Goal: Information Seeking & Learning: Learn about a topic

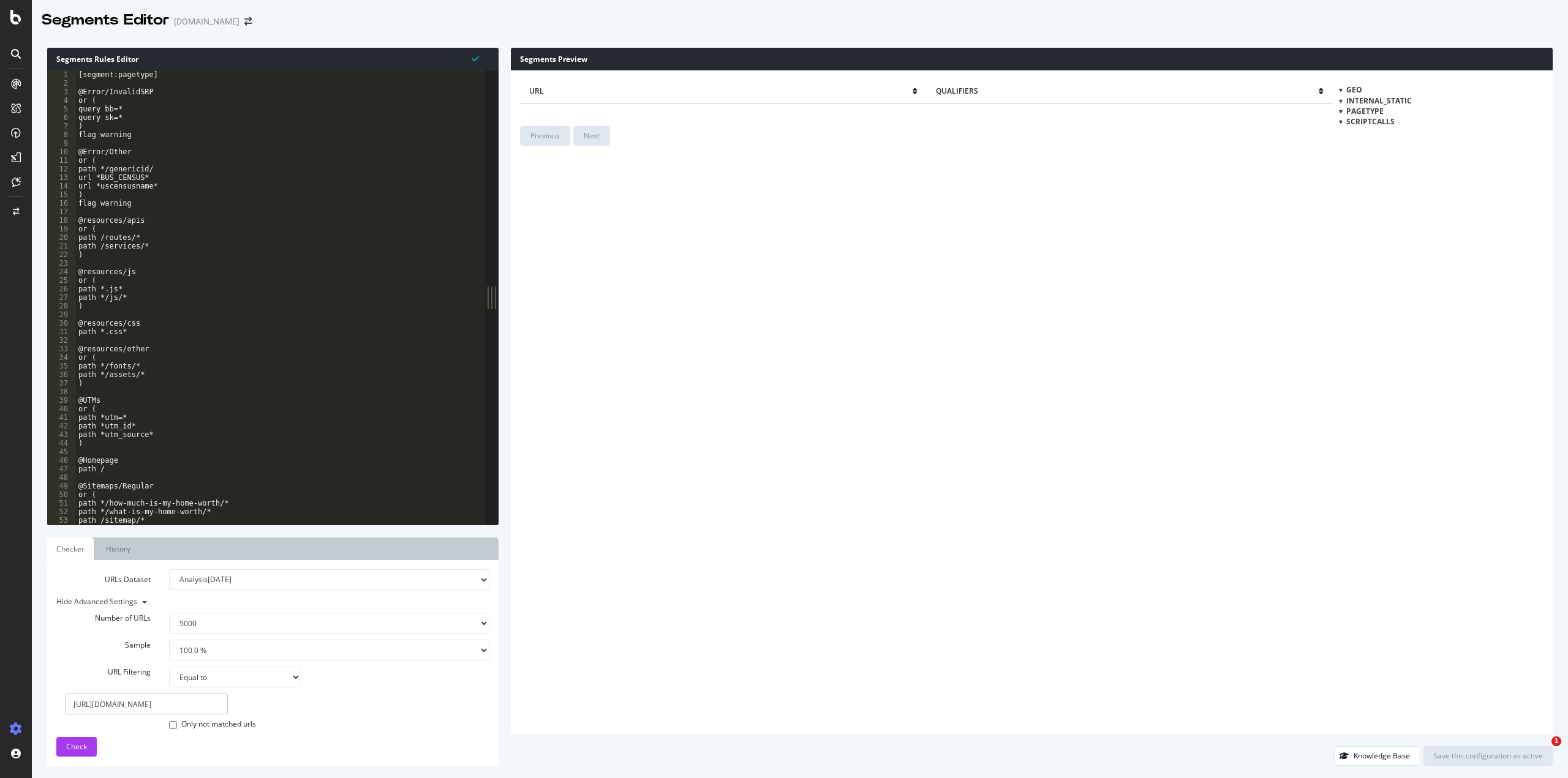
select select "5000"
select select "100"
select select "eq"
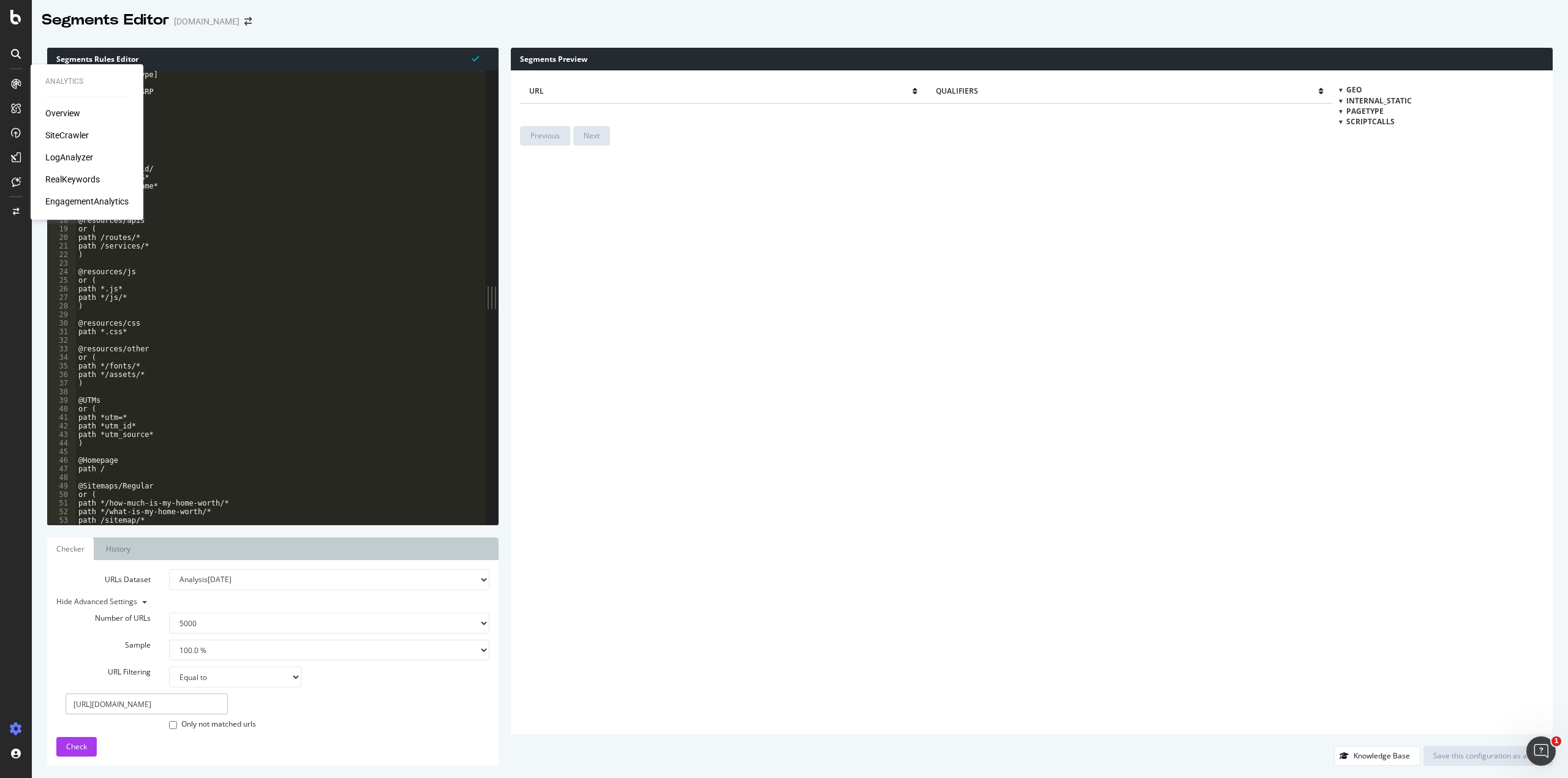
click at [60, 153] on div "LogAnalyzer" at bounding box center [70, 157] width 48 height 12
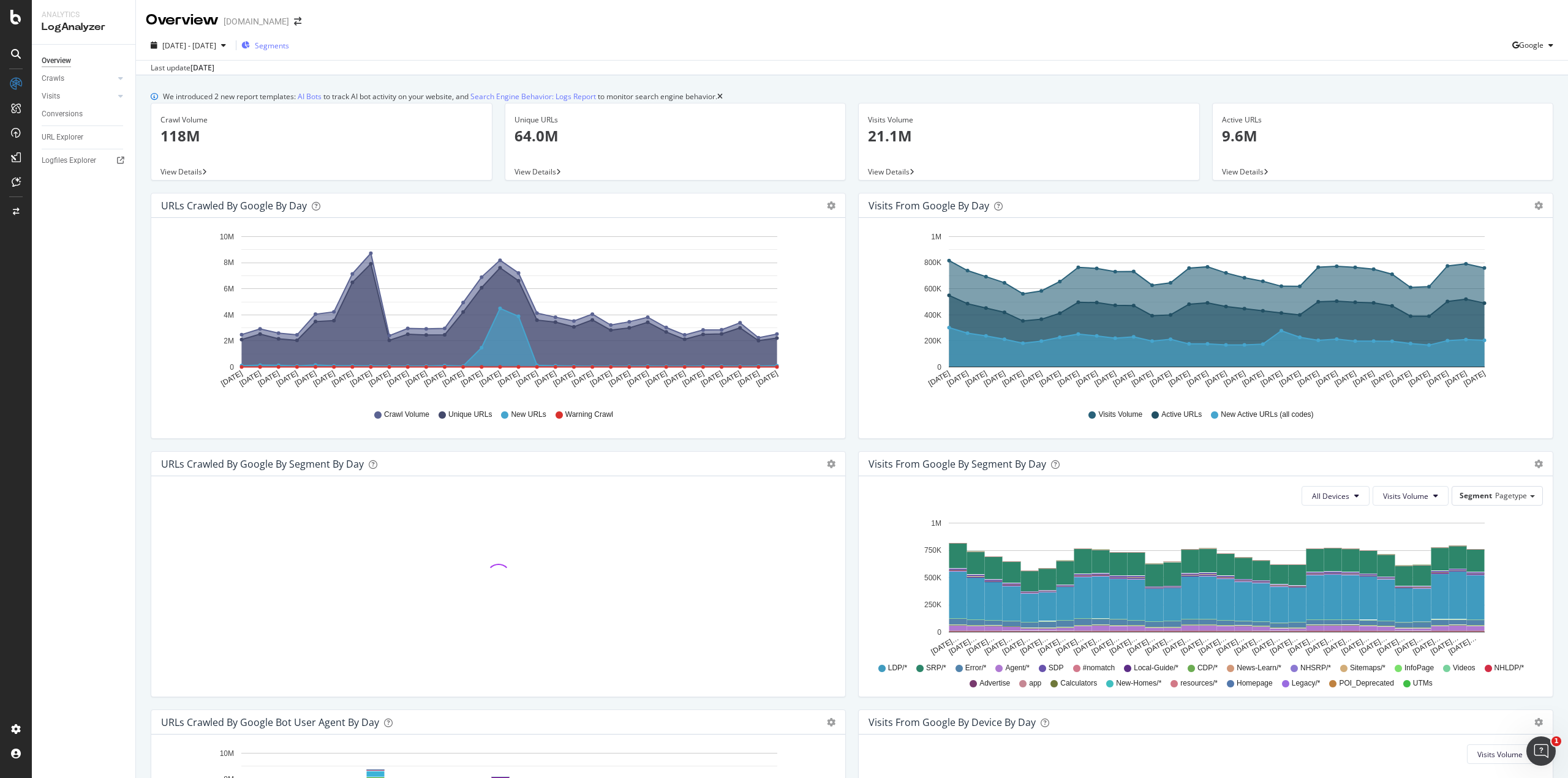
click at [289, 46] on span "Segments" at bounding box center [272, 45] width 34 height 10
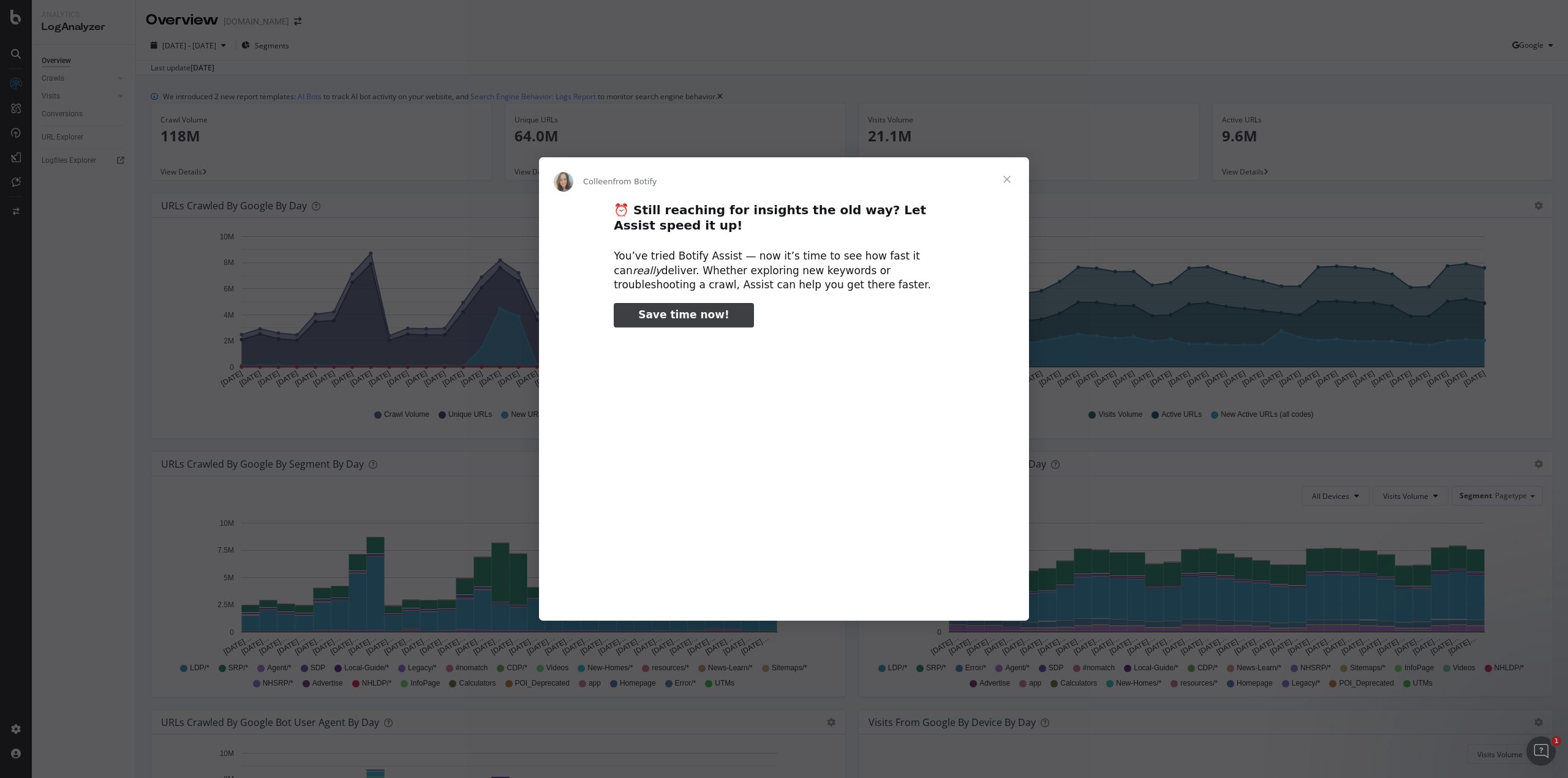
type input "135162"
click at [1010, 182] on span "Close" at bounding box center [1007, 179] width 44 height 44
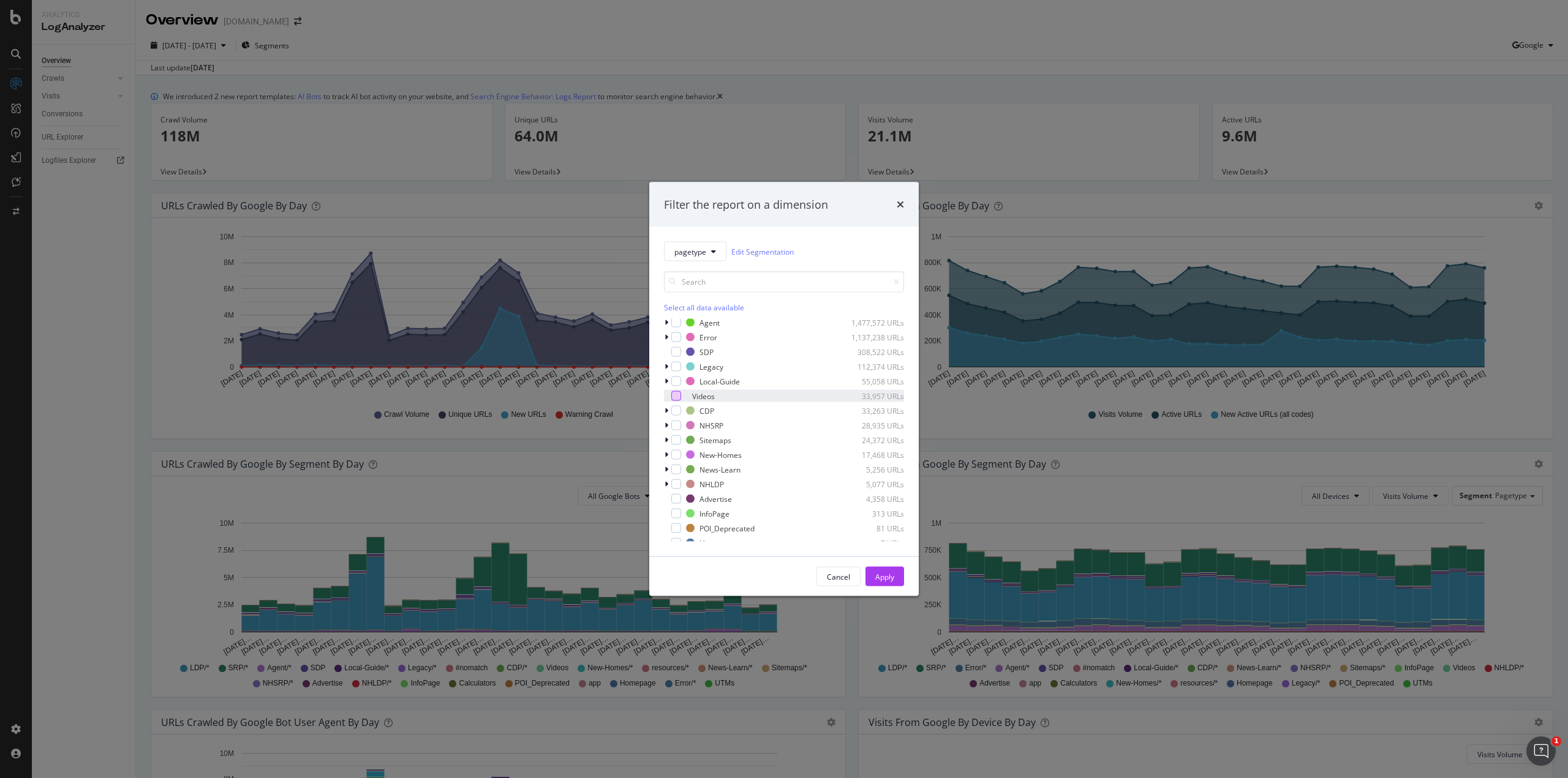
click at [677, 396] on div "modal" at bounding box center [676, 396] width 10 height 10
click at [879, 578] on div "Apply" at bounding box center [885, 576] width 19 height 10
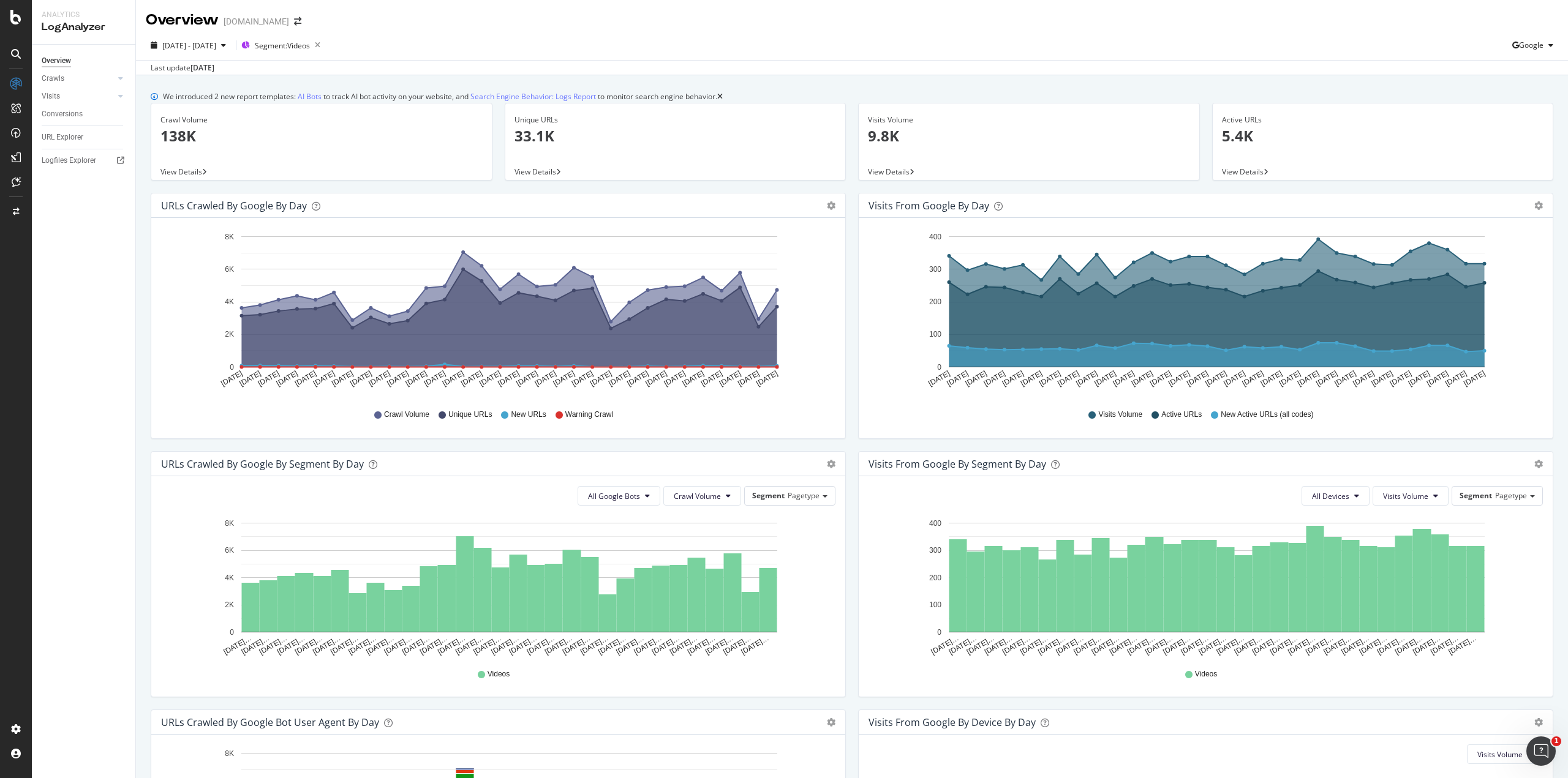
click at [192, 177] on span "View Details" at bounding box center [181, 171] width 42 height 10
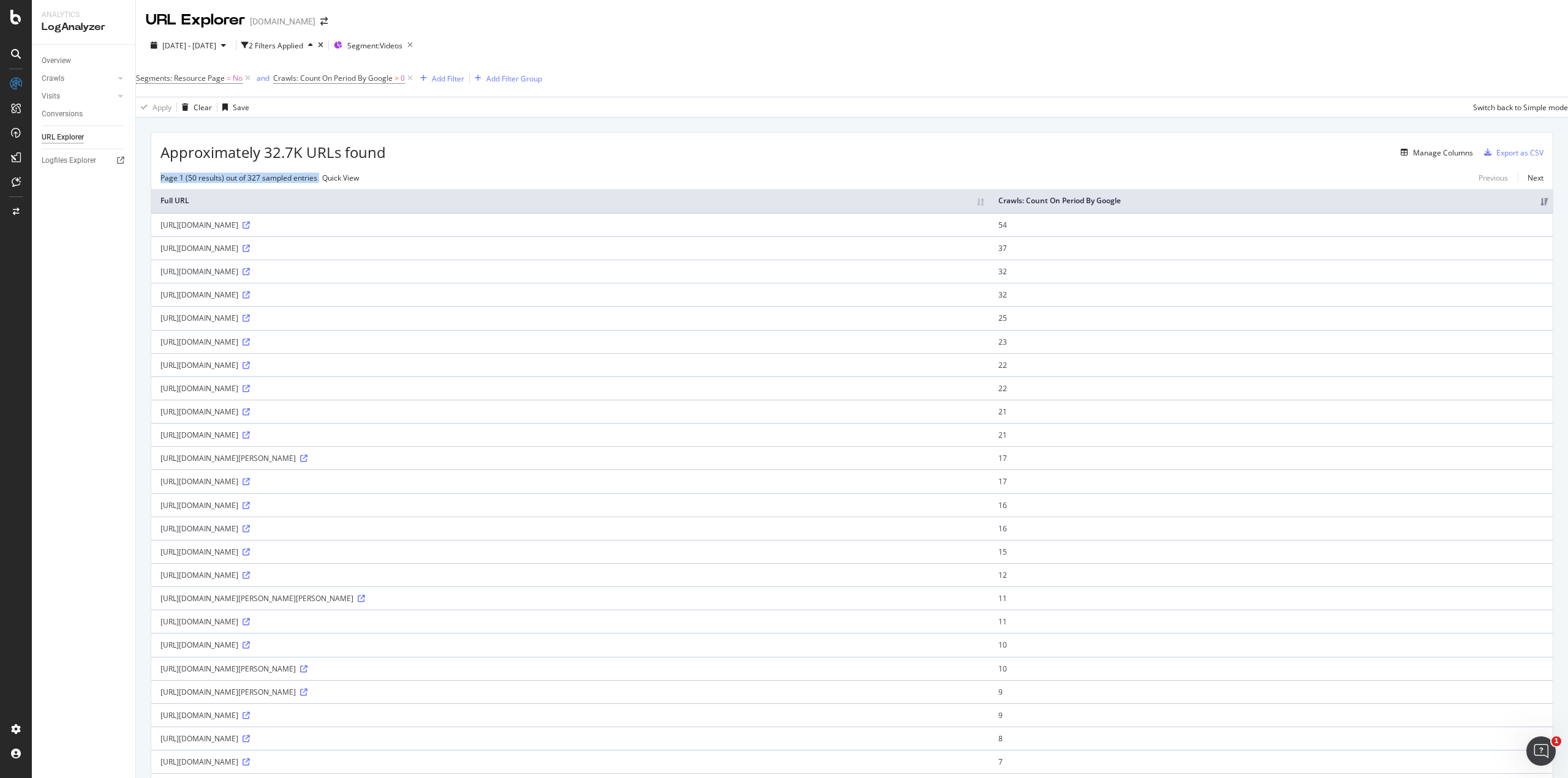
drag, startPoint x: 162, startPoint y: 180, endPoint x: 320, endPoint y: 186, distance: 158.1
click at [320, 183] on div "Page 1 (50 results) out of 327 sampled entries Quick View" at bounding box center [260, 177] width 199 height 10
click at [316, 183] on div "Page 1 (50 results) out of 327 sampled entries" at bounding box center [239, 177] width 157 height 10
click at [443, 83] on div "Add Filter" at bounding box center [448, 79] width 32 height 10
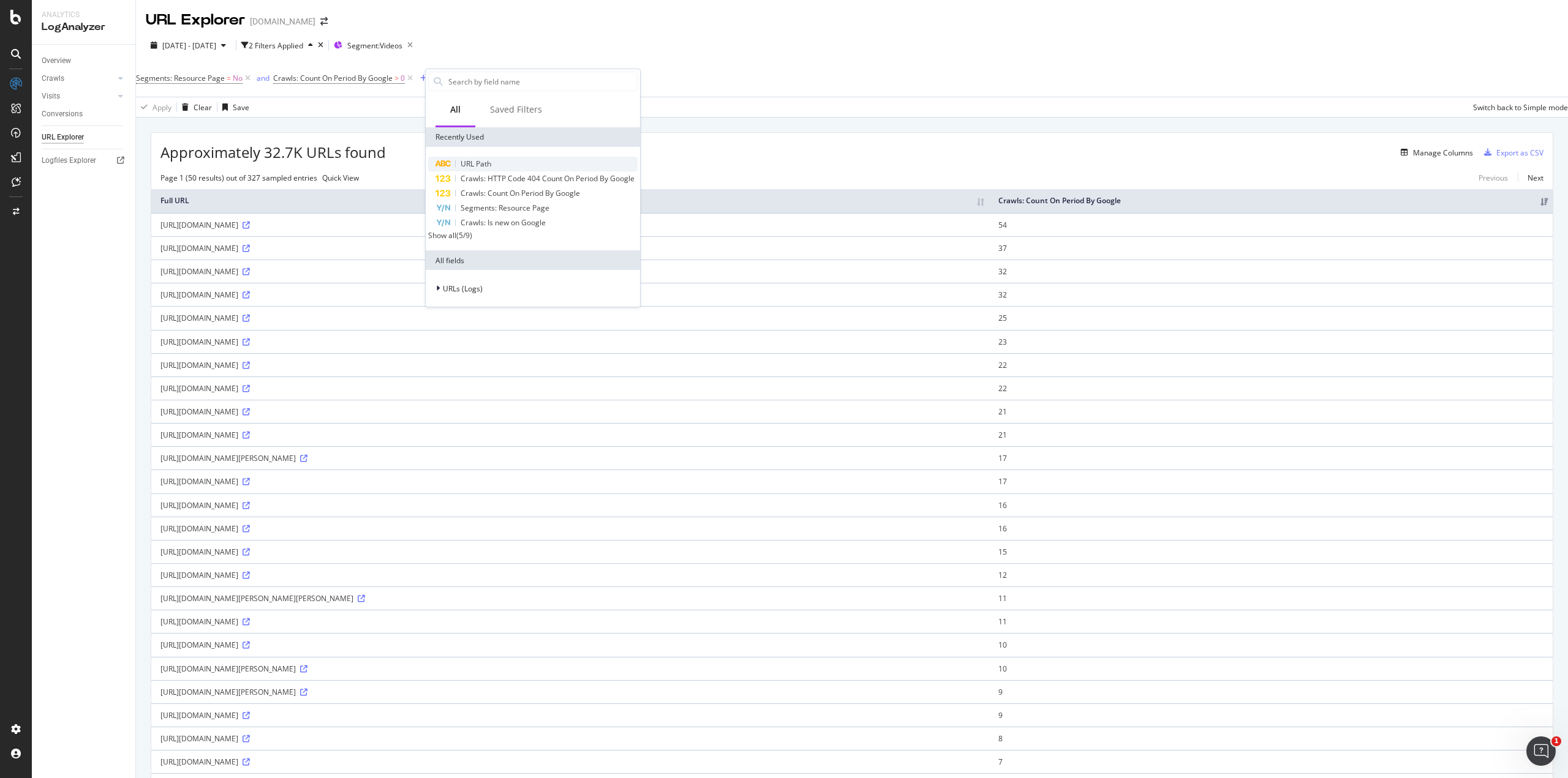
click at [485, 159] on span "URL Path" at bounding box center [476, 163] width 30 height 10
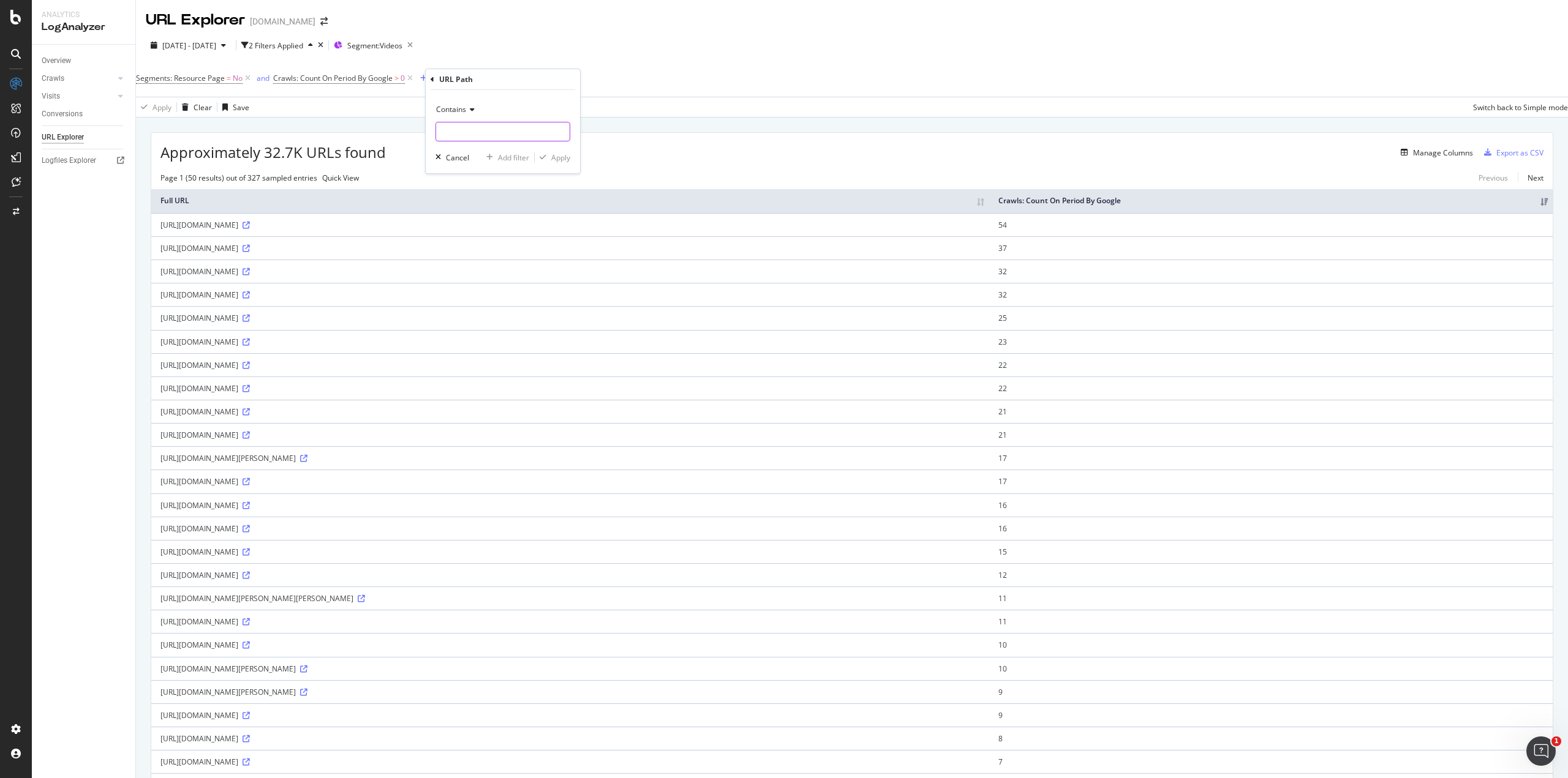
click at [461, 134] on input "text" at bounding box center [503, 131] width 134 height 19
type input "/community/"
click at [560, 159] on div "Apply" at bounding box center [561, 157] width 19 height 10
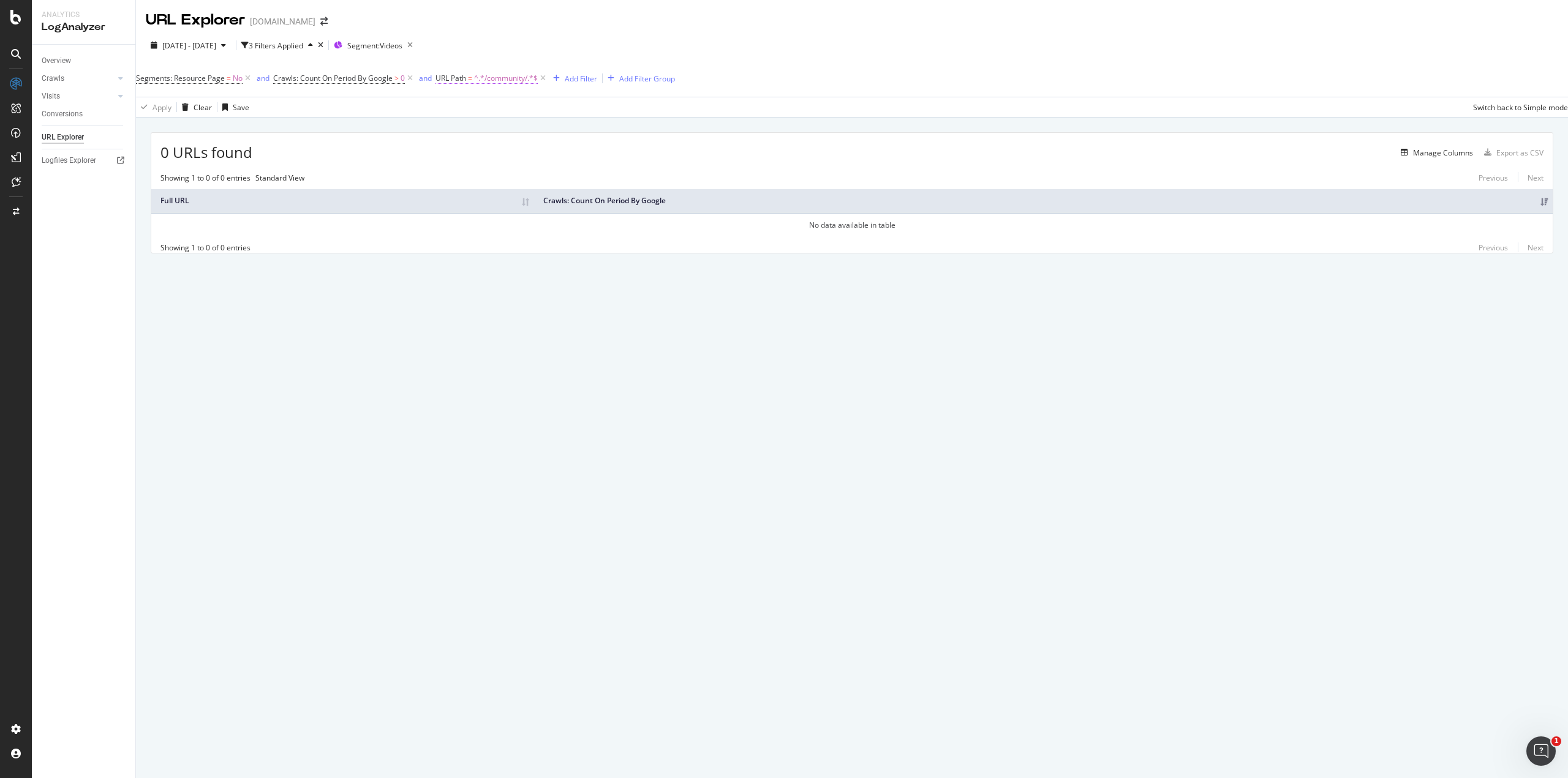
click at [524, 77] on span "^.*/community/.*$" at bounding box center [505, 78] width 63 height 17
click at [512, 131] on input "/community/" at bounding box center [515, 130] width 115 height 19
click at [499, 127] on input "/comm*" at bounding box center [515, 130] width 115 height 19
type input "/comm"
click at [584, 151] on div "Apply" at bounding box center [582, 155] width 19 height 10
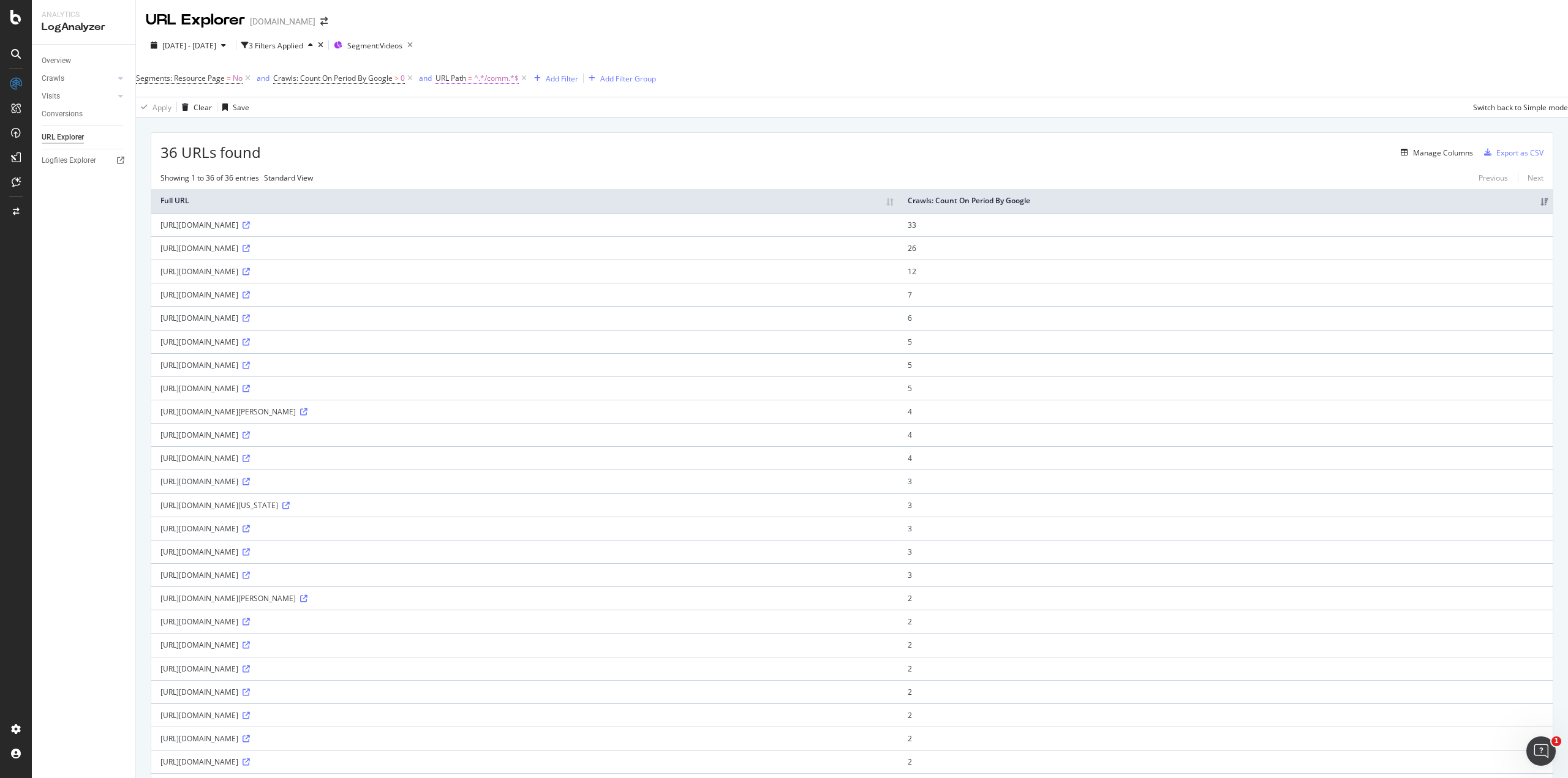
click at [510, 77] on span "^.*/comm.*$" at bounding box center [496, 78] width 45 height 17
click at [491, 113] on div "Contains" at bounding box center [523, 107] width 135 height 19
click at [495, 245] on span "Doesn't contain" at bounding box center [489, 244] width 53 height 10
click at [503, 132] on input "/comm" at bounding box center [515, 130] width 115 height 19
type input "/local-guide/"
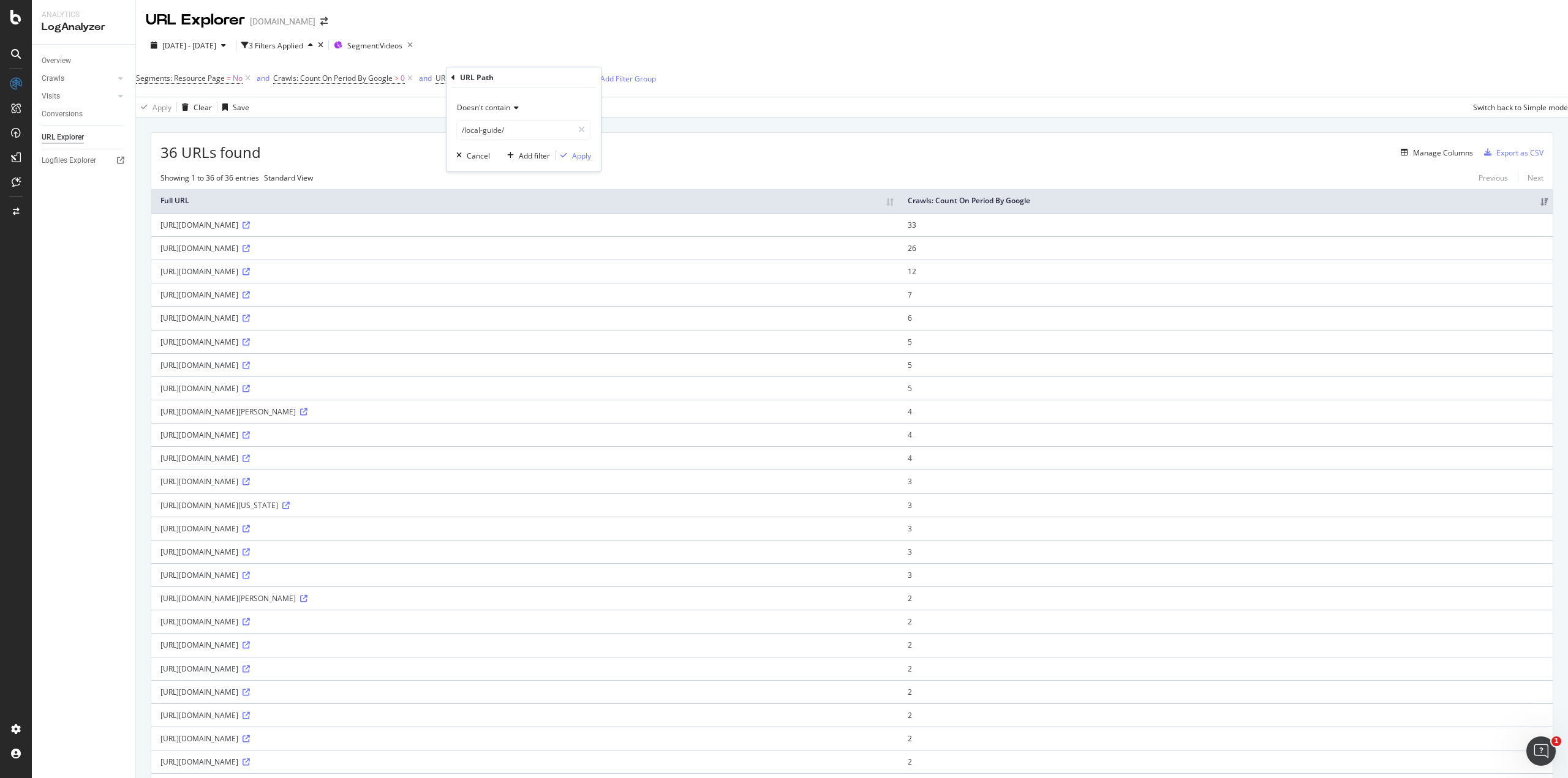
click at [588, 163] on div "Doesn't contain /local-guide/ Cancel Add filter Apply" at bounding box center [523, 130] width 155 height 83
click at [580, 157] on div "Apply" at bounding box center [582, 155] width 19 height 10
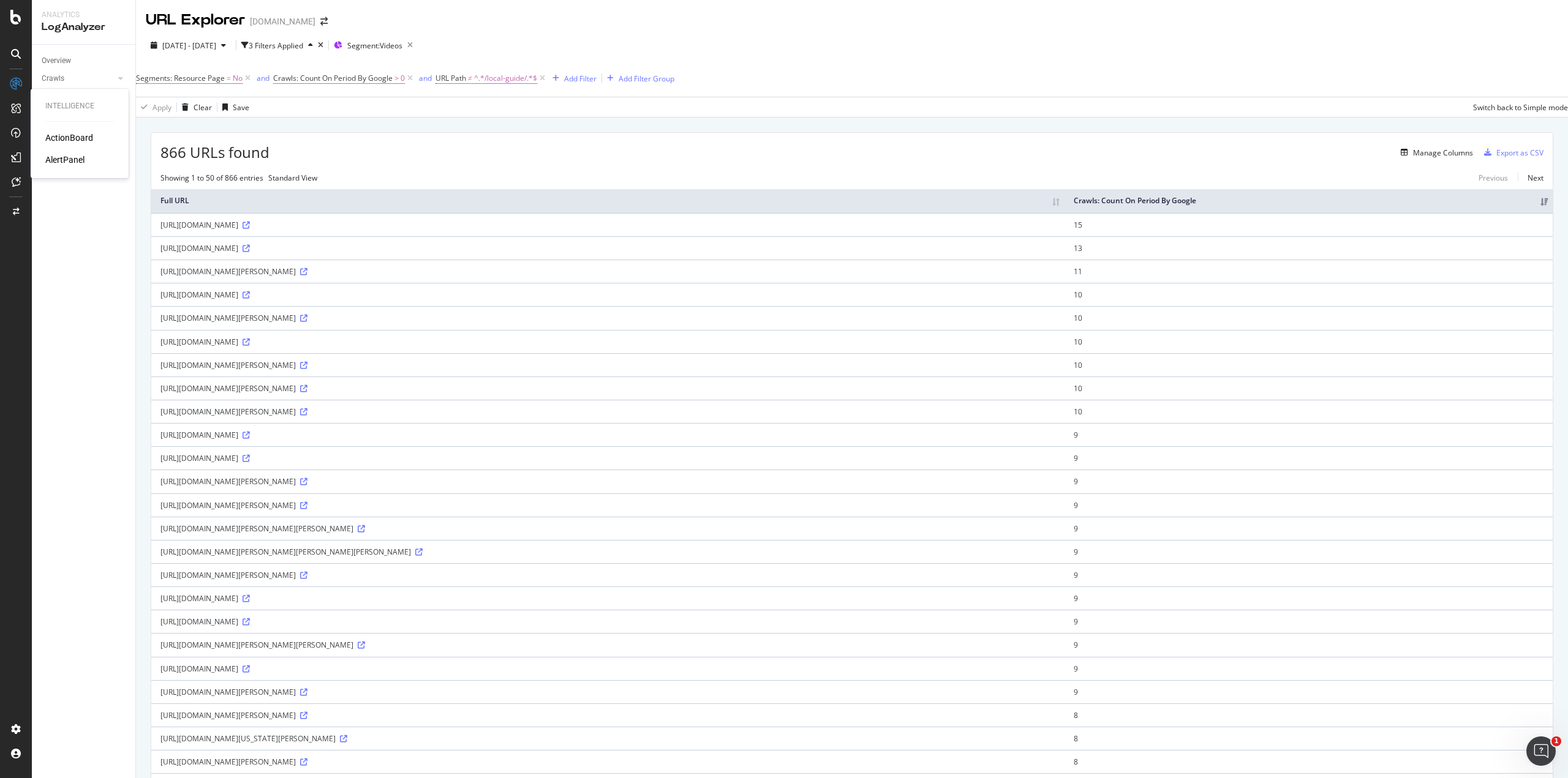
click at [59, 136] on div "ActionBoard" at bounding box center [70, 137] width 48 height 12
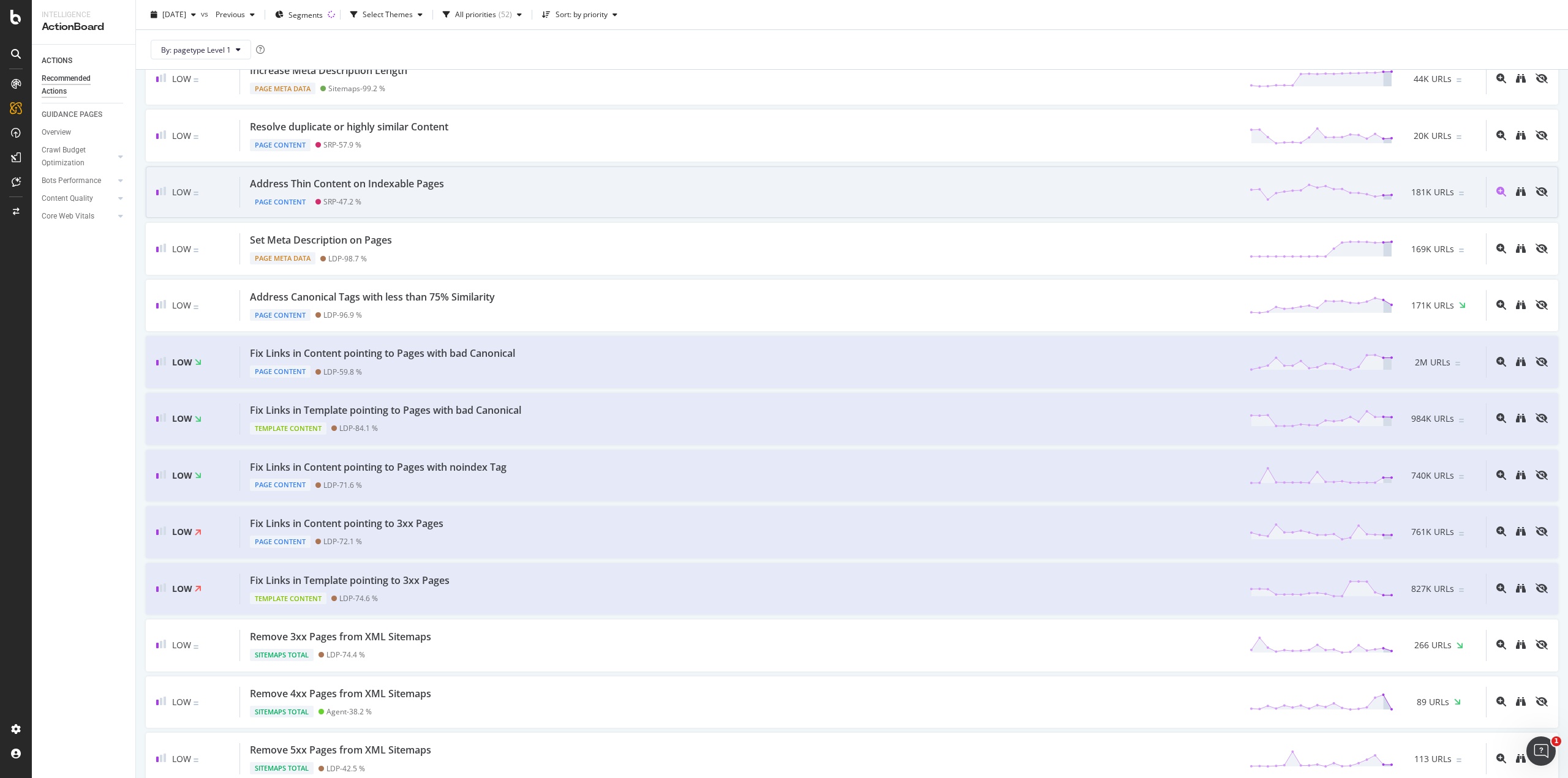
scroll to position [735, 0]
